Goal: Information Seeking & Learning: Learn about a topic

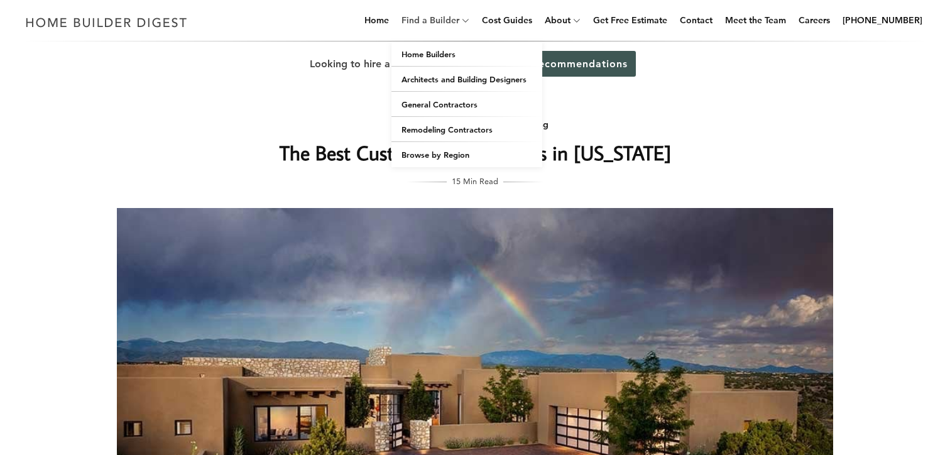
click at [459, 21] on link "Find a Builder" at bounding box center [427, 20] width 63 height 40
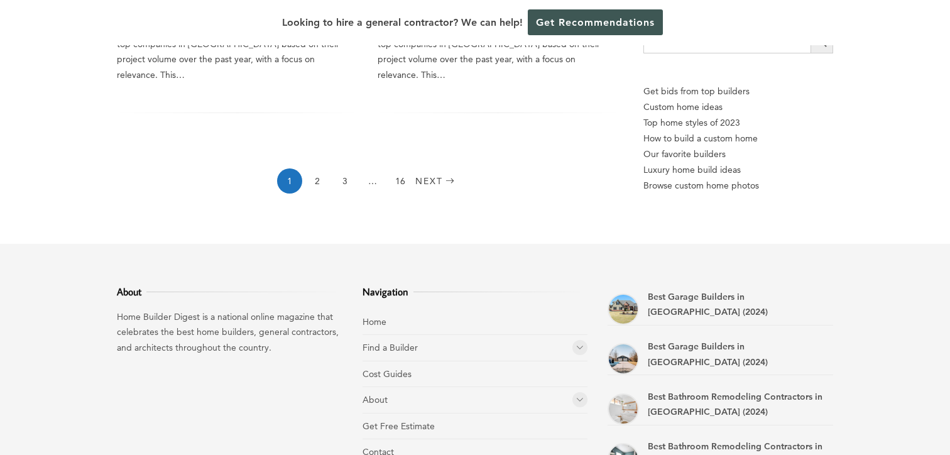
scroll to position [2083, 0]
click at [581, 342] on icon at bounding box center [580, 346] width 8 height 9
click at [393, 368] on link "Home Builders" at bounding box center [412, 373] width 58 height 11
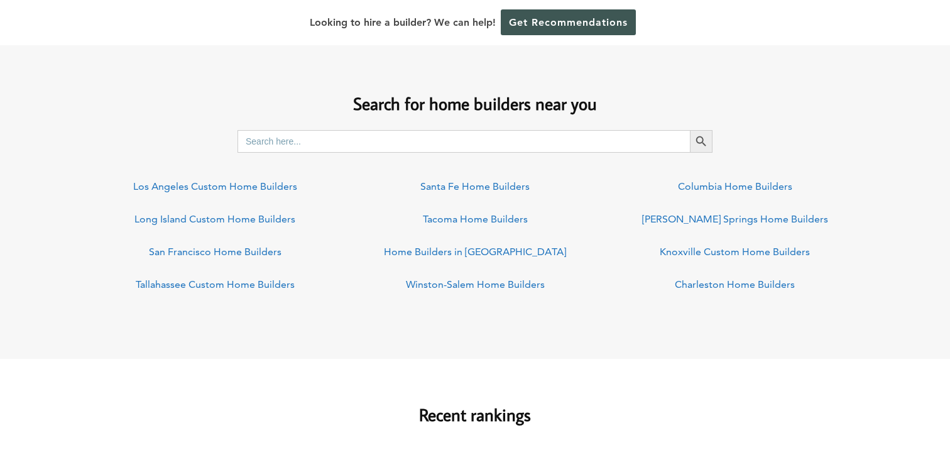
scroll to position [943, 0]
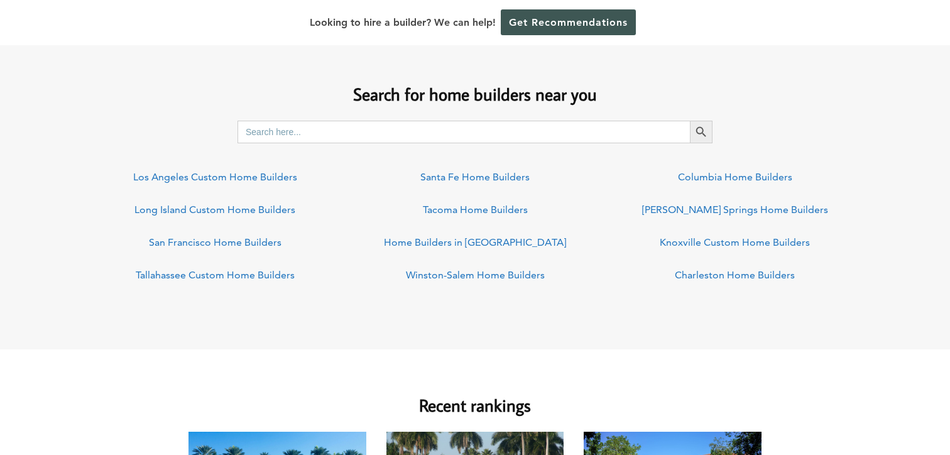
click at [317, 125] on input "Search for:" at bounding box center [464, 132] width 452 height 23
type input "dallas"
click at [706, 129] on icon "Search" at bounding box center [701, 132] width 14 height 14
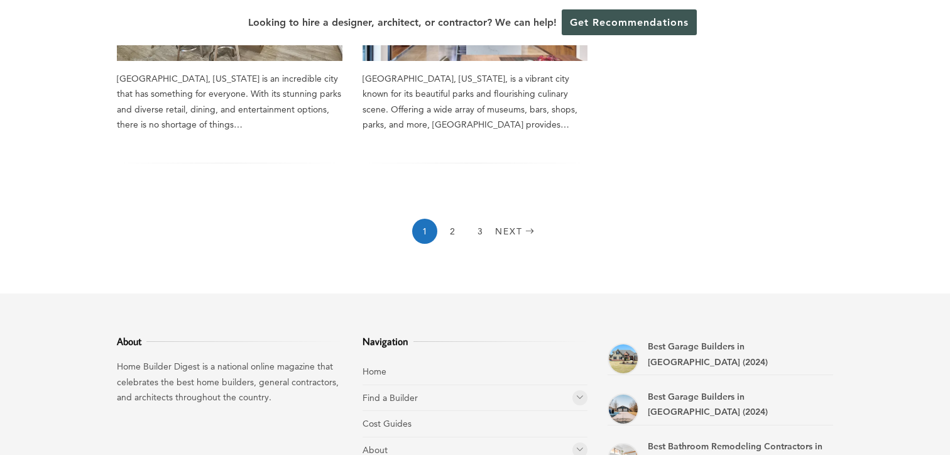
scroll to position [1210, 0]
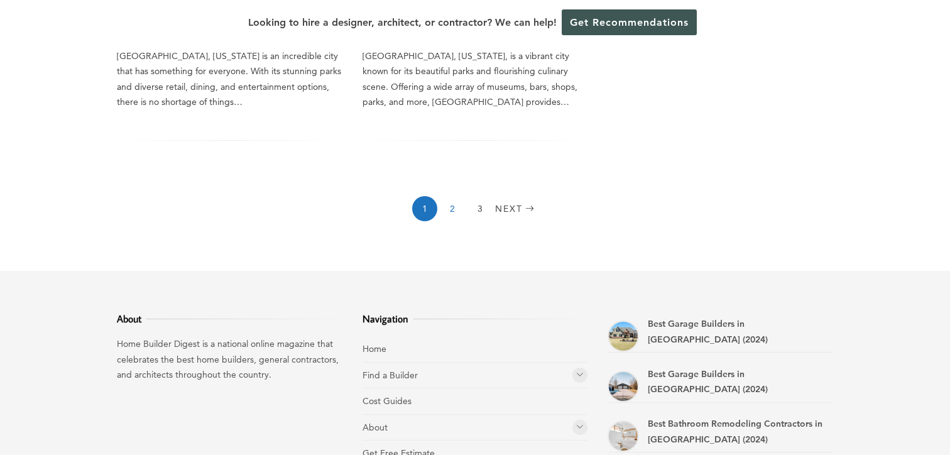
click at [450, 196] on link "2" at bounding box center [452, 208] width 25 height 25
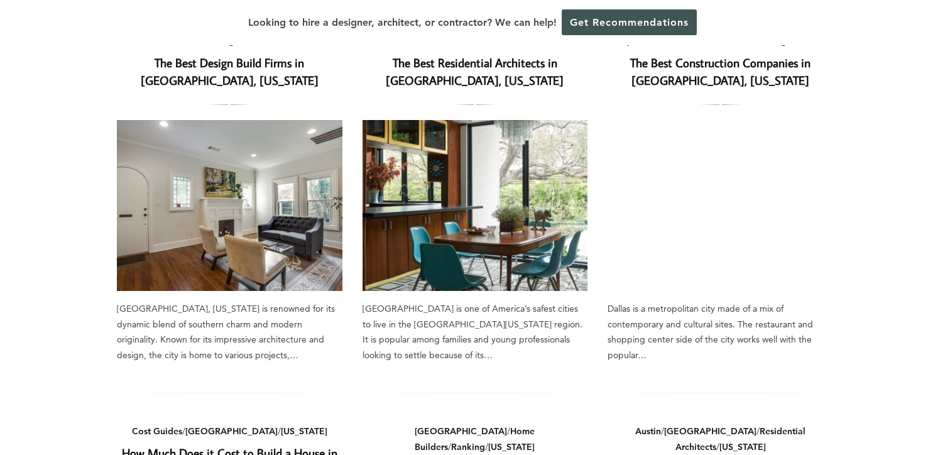
scroll to position [164, 0]
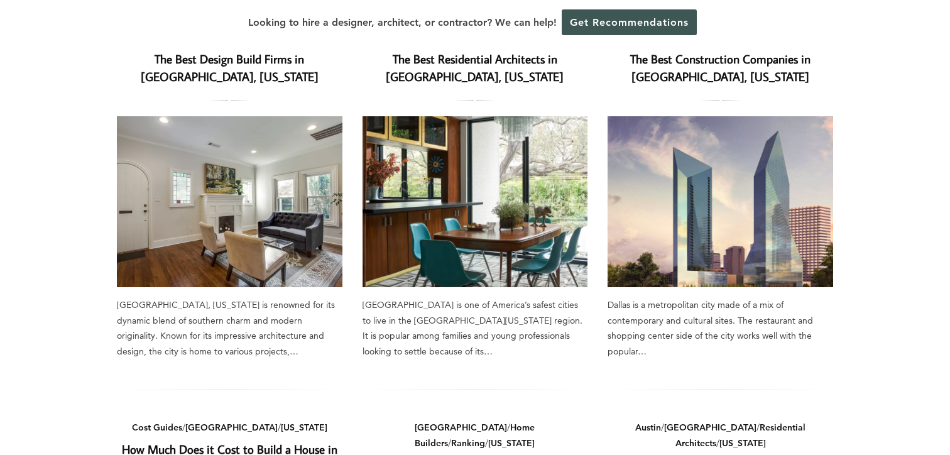
click at [430, 146] on img at bounding box center [476, 201] width 226 height 171
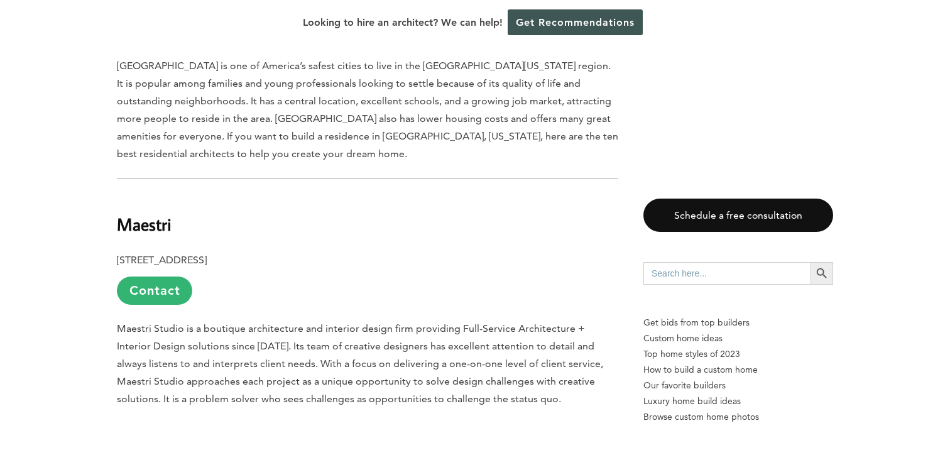
scroll to position [1112, 0]
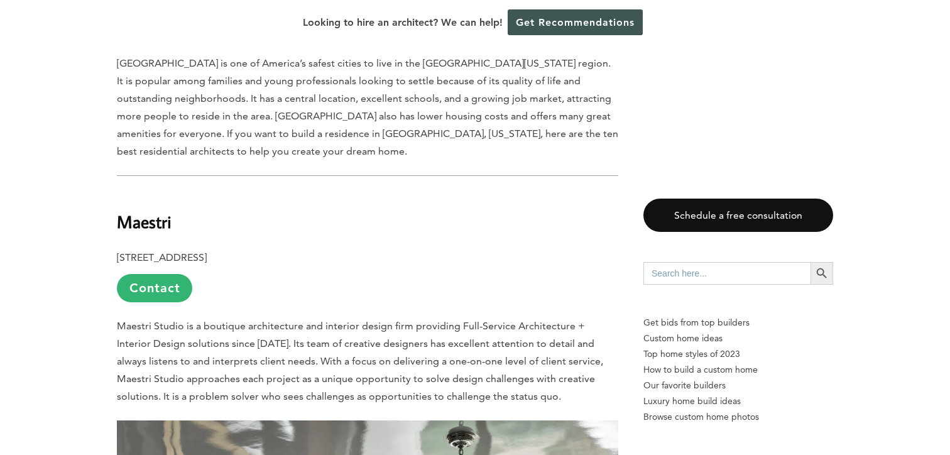
click at [679, 282] on input "Search for:" at bounding box center [726, 273] width 167 height 23
type input "placitas"
click at [811, 262] on button "Search Button" at bounding box center [822, 273] width 23 height 23
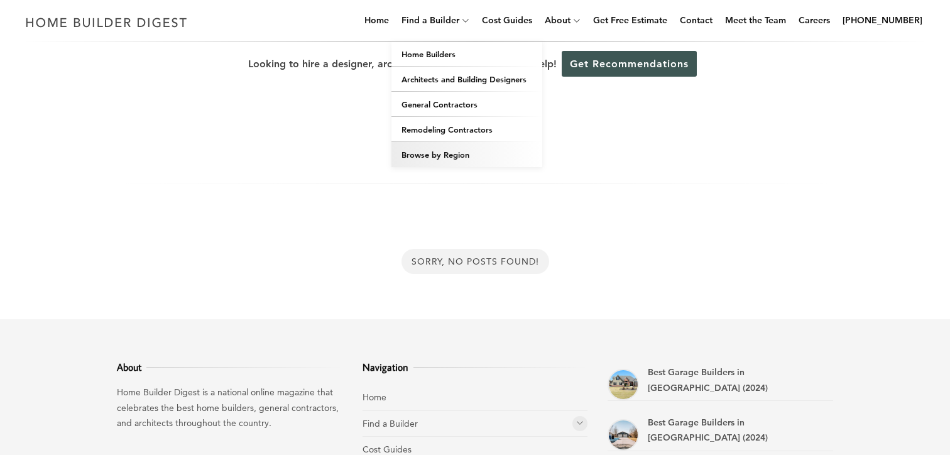
click at [445, 150] on link "Browse by Region" at bounding box center [466, 154] width 151 height 25
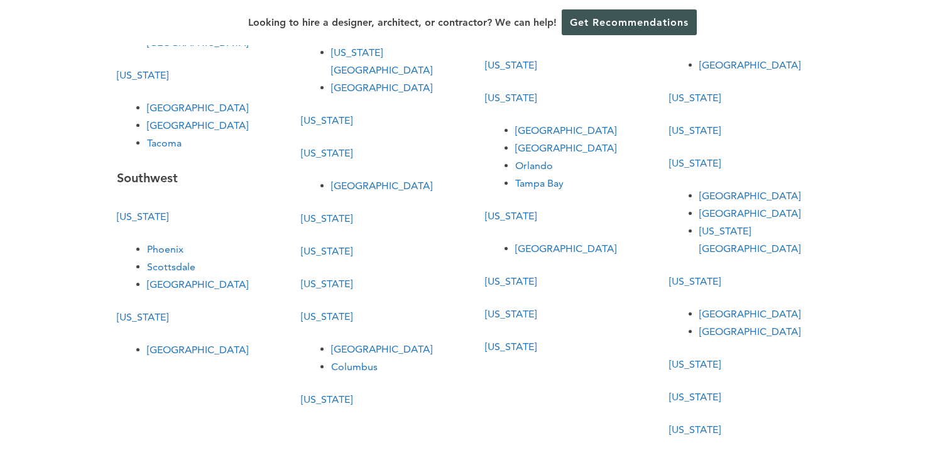
scroll to position [421, 0]
click at [160, 344] on link "[GEOGRAPHIC_DATA]" at bounding box center [197, 350] width 101 height 12
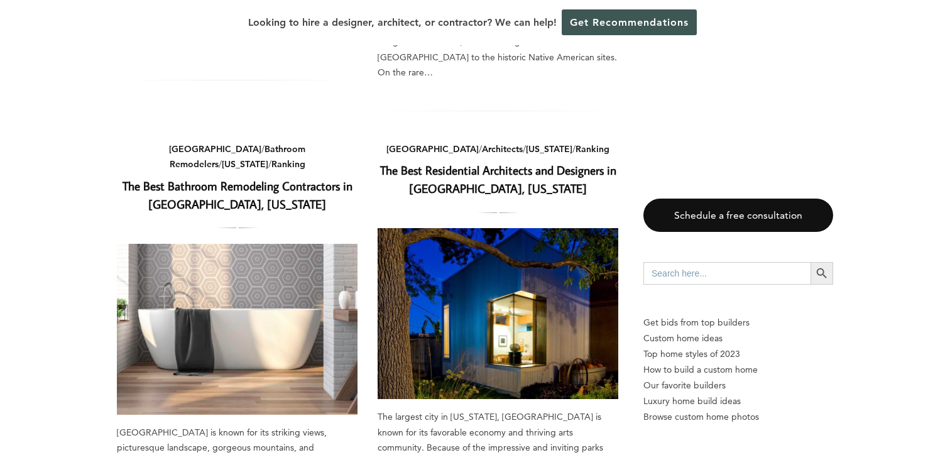
scroll to position [837, 0]
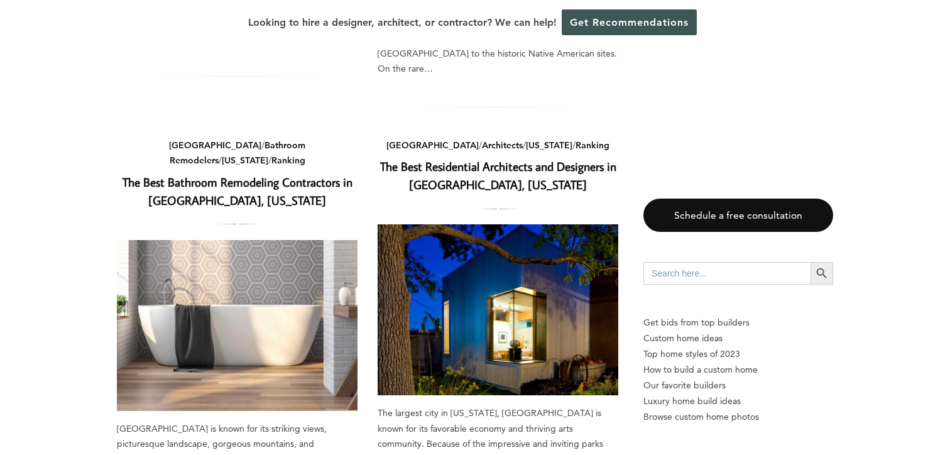
click at [493, 256] on img at bounding box center [498, 309] width 241 height 171
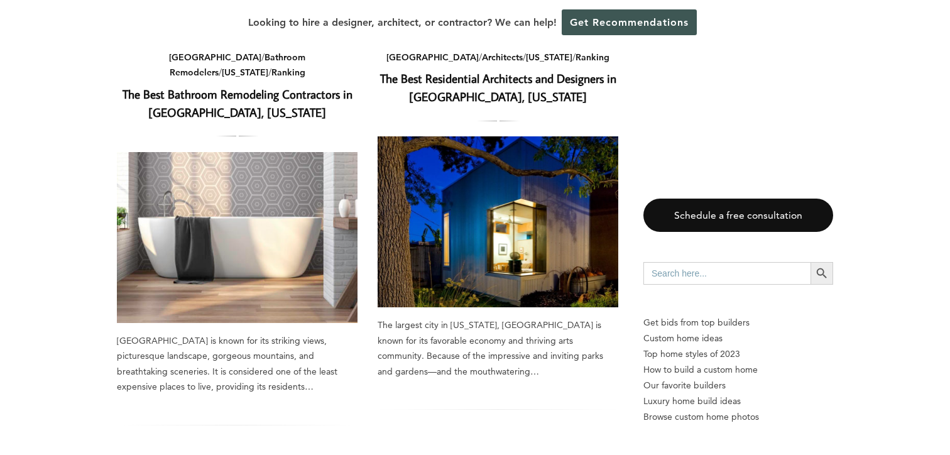
scroll to position [921, 0]
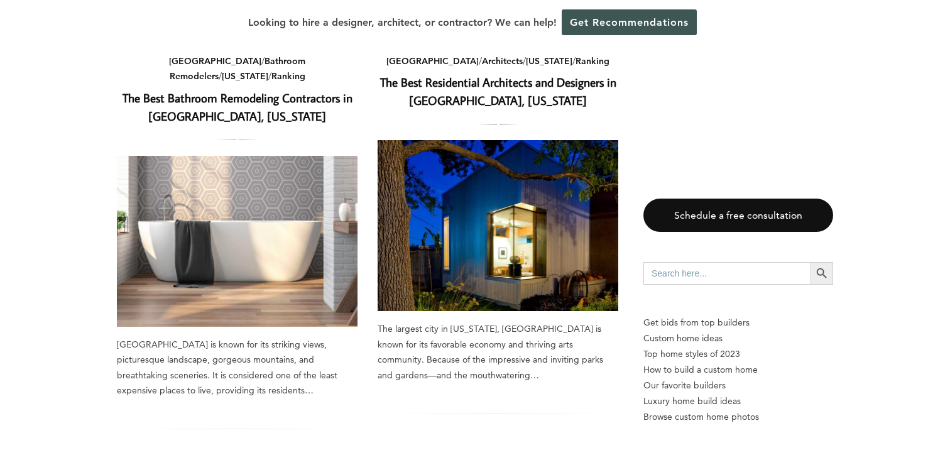
click at [535, 207] on img at bounding box center [498, 225] width 241 height 171
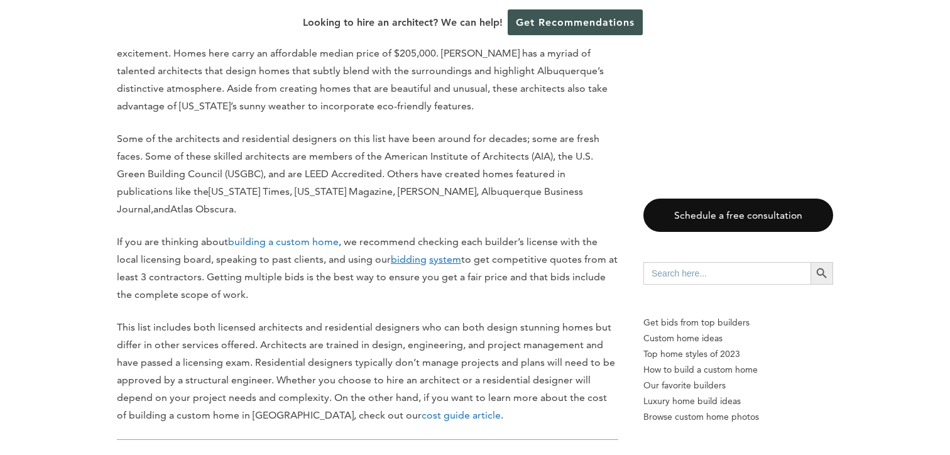
scroll to position [792, 0]
click at [408, 263] on u "bidding" at bounding box center [409, 261] width 36 height 12
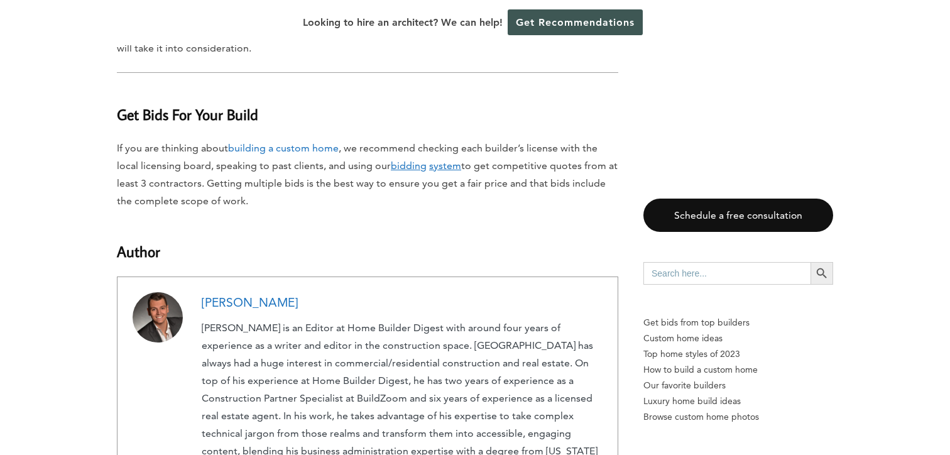
scroll to position [9086, 0]
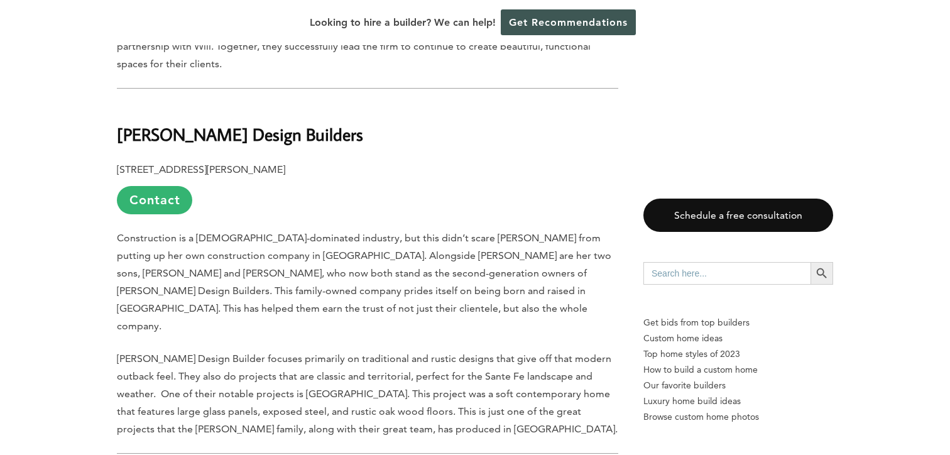
scroll to position [1678, 0]
